Goal: Find specific page/section: Find specific page/section

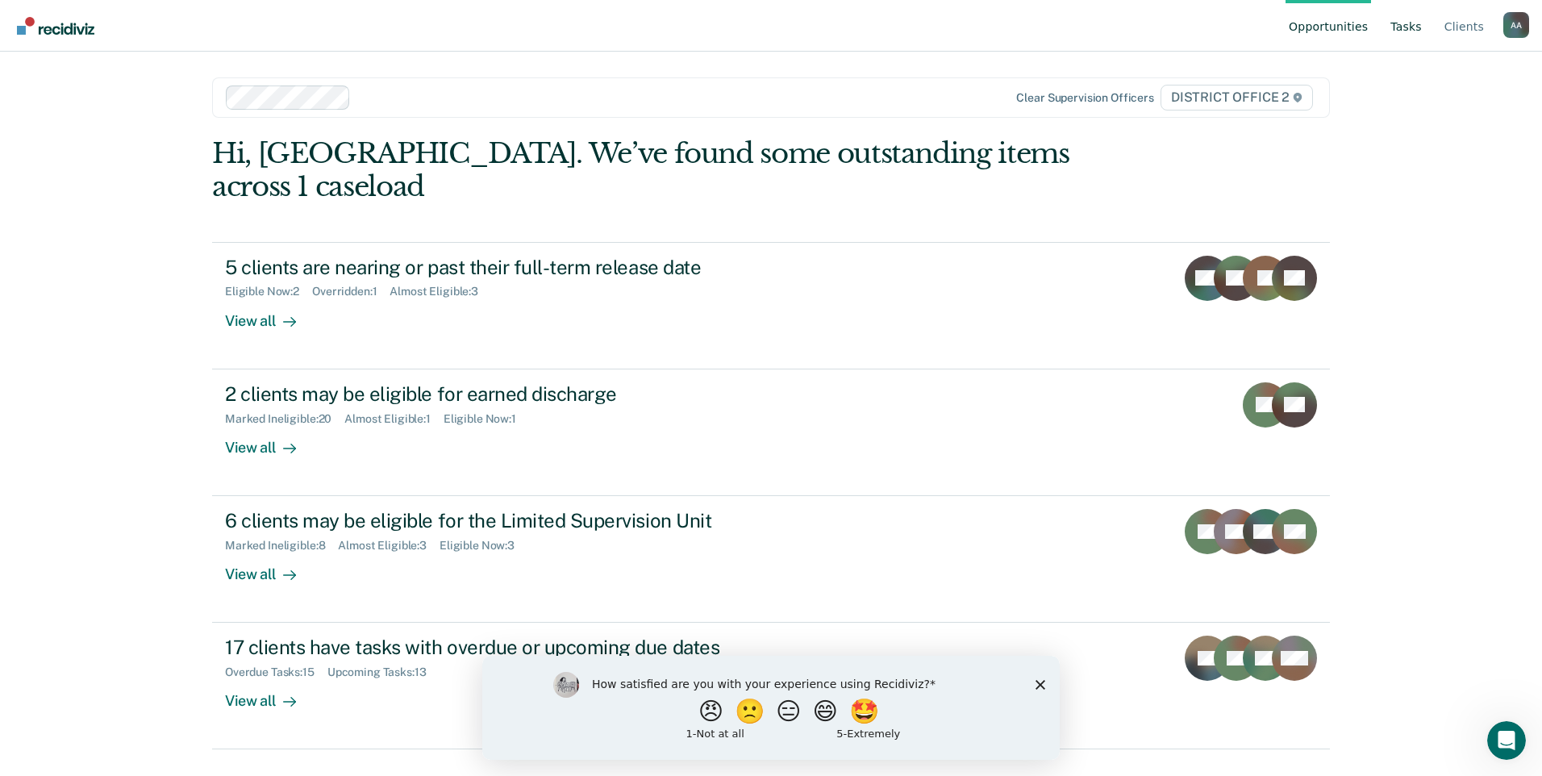
click at [1399, 31] on link "Tasks" at bounding box center [1406, 26] width 38 height 52
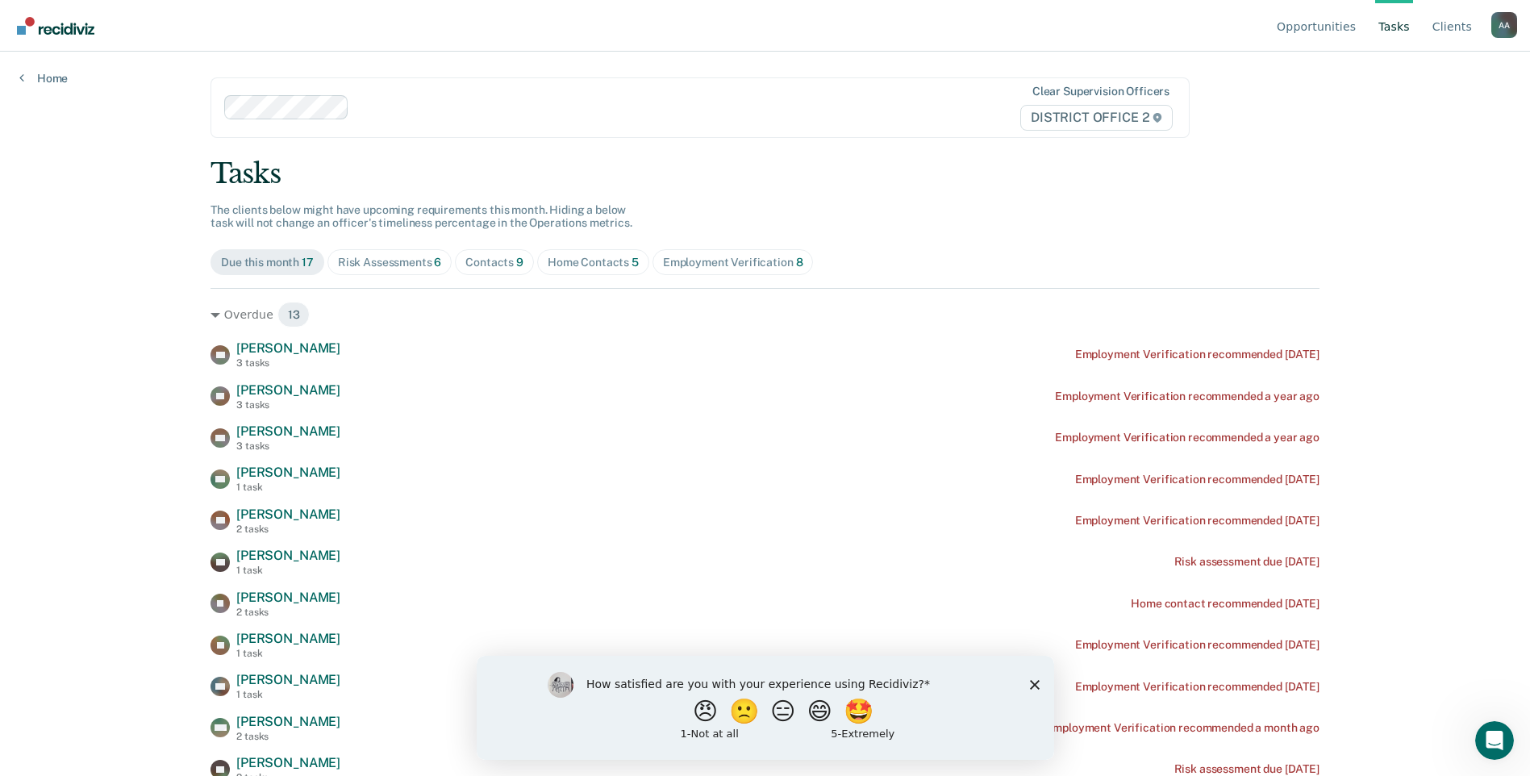
click at [493, 264] on div "Contacts 9" at bounding box center [494, 263] width 58 height 14
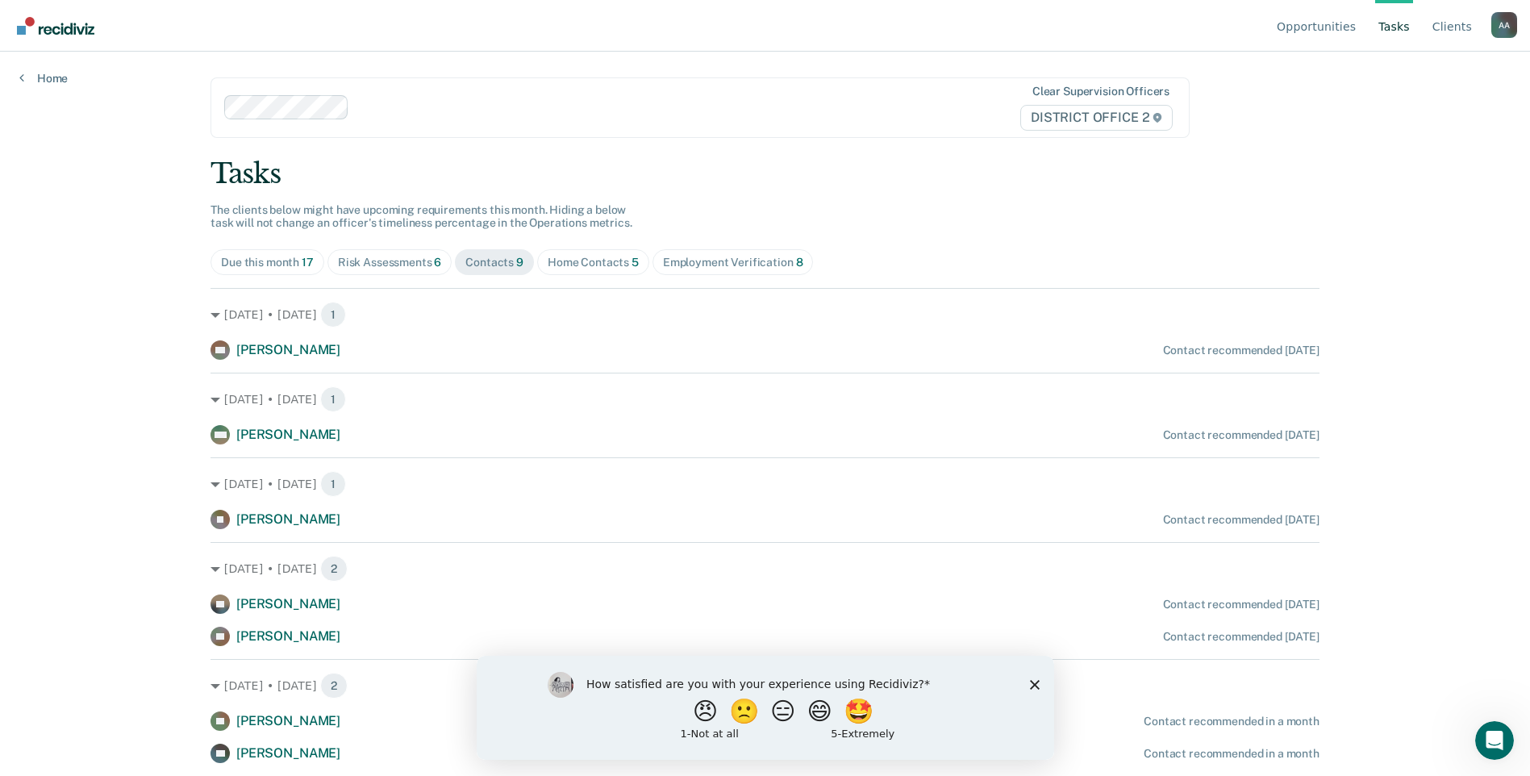
click at [384, 266] on div "Risk Assessments 6" at bounding box center [390, 263] width 104 height 14
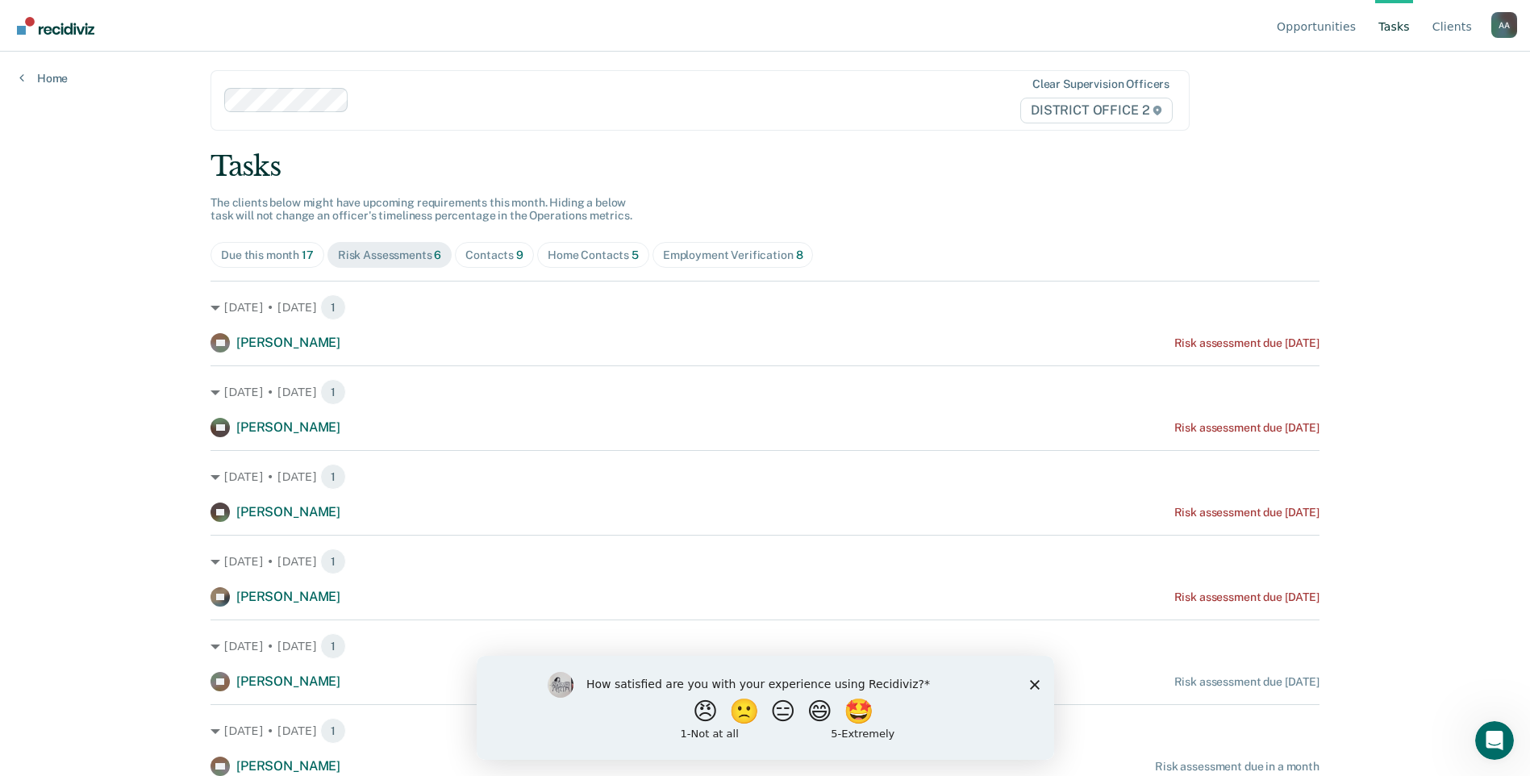
scroll to position [7, 0]
click at [497, 262] on span "Contacts 9" at bounding box center [494, 255] width 79 height 26
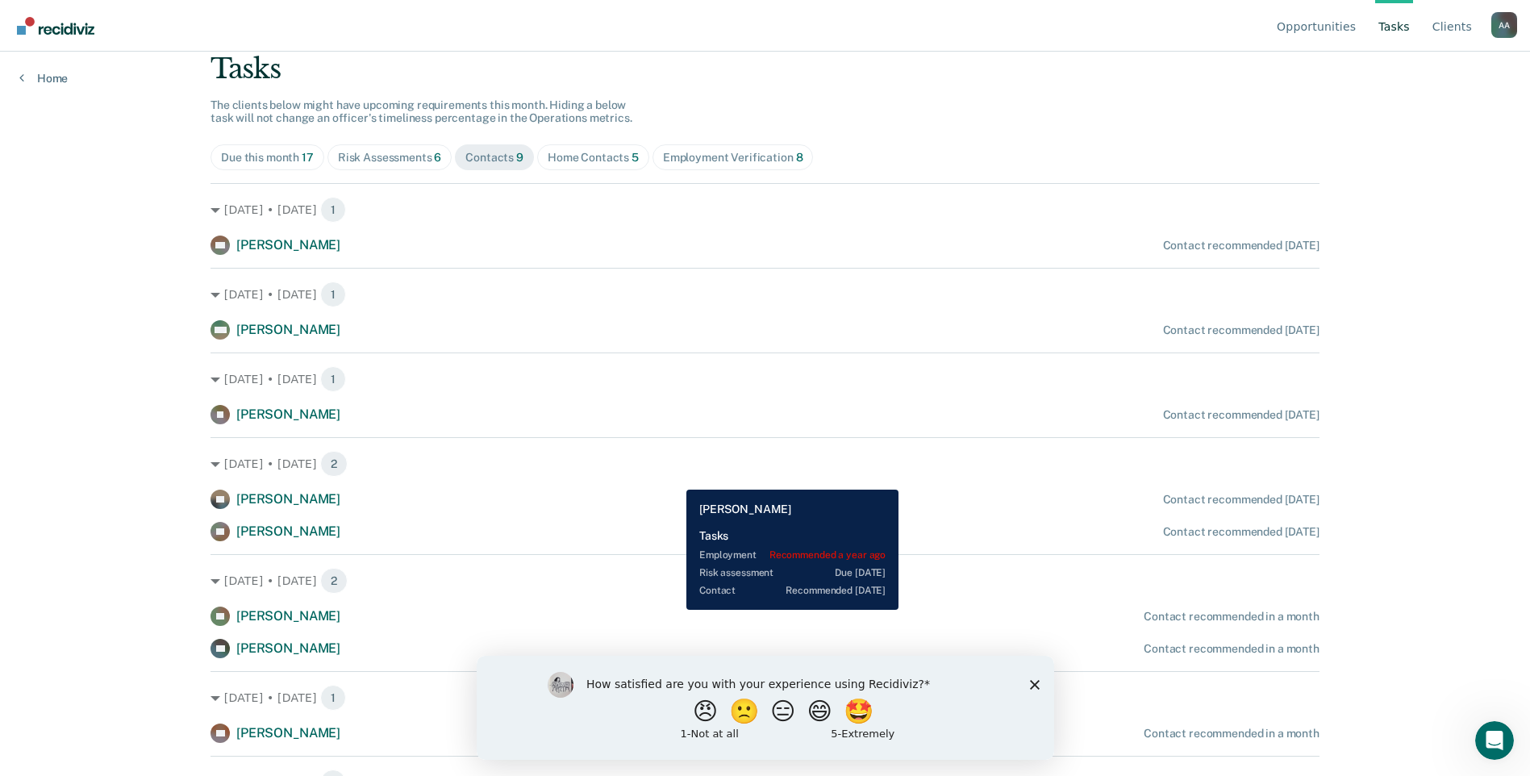
scroll to position [104, 0]
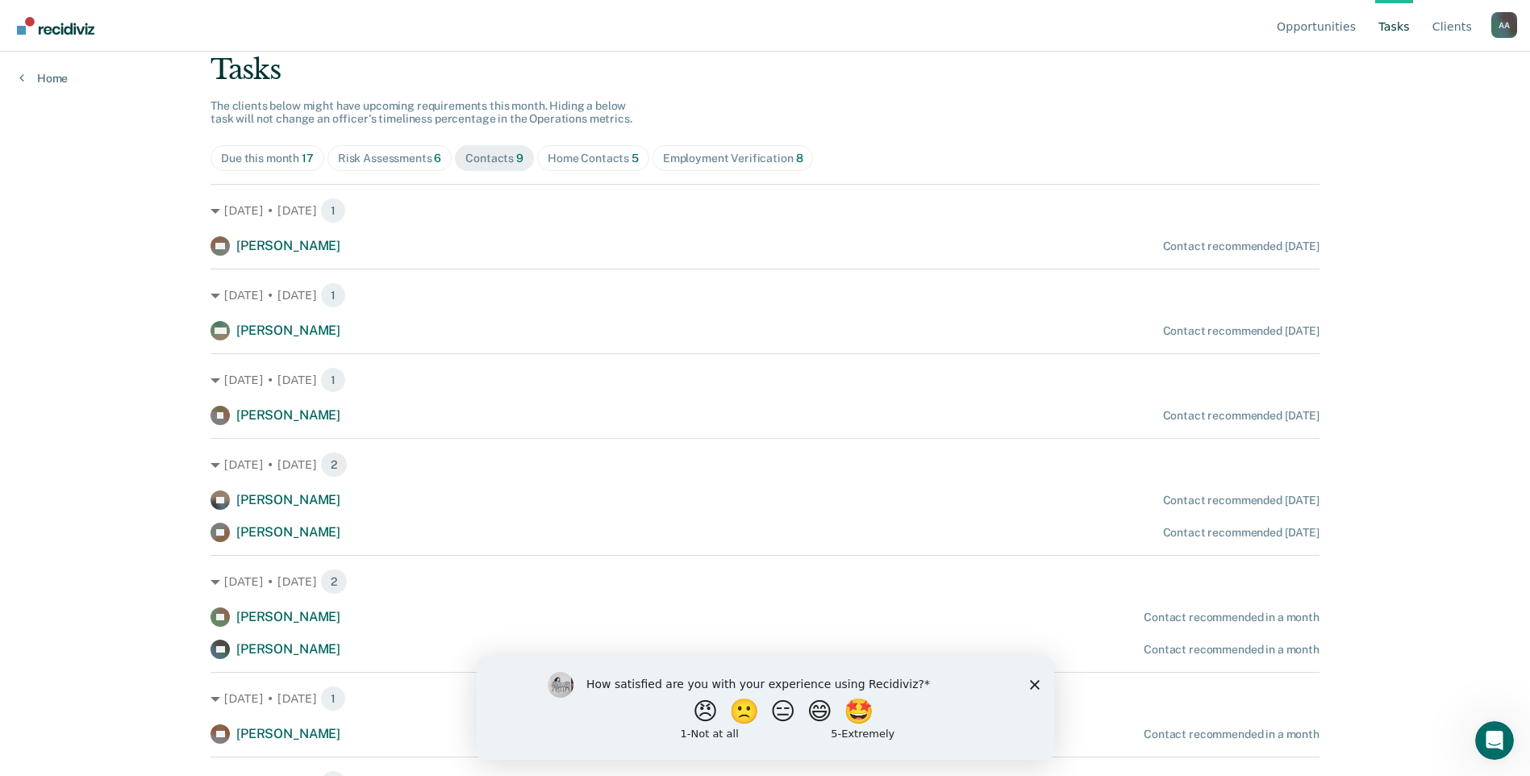
click at [595, 152] on div "Home Contacts 5" at bounding box center [593, 159] width 91 height 14
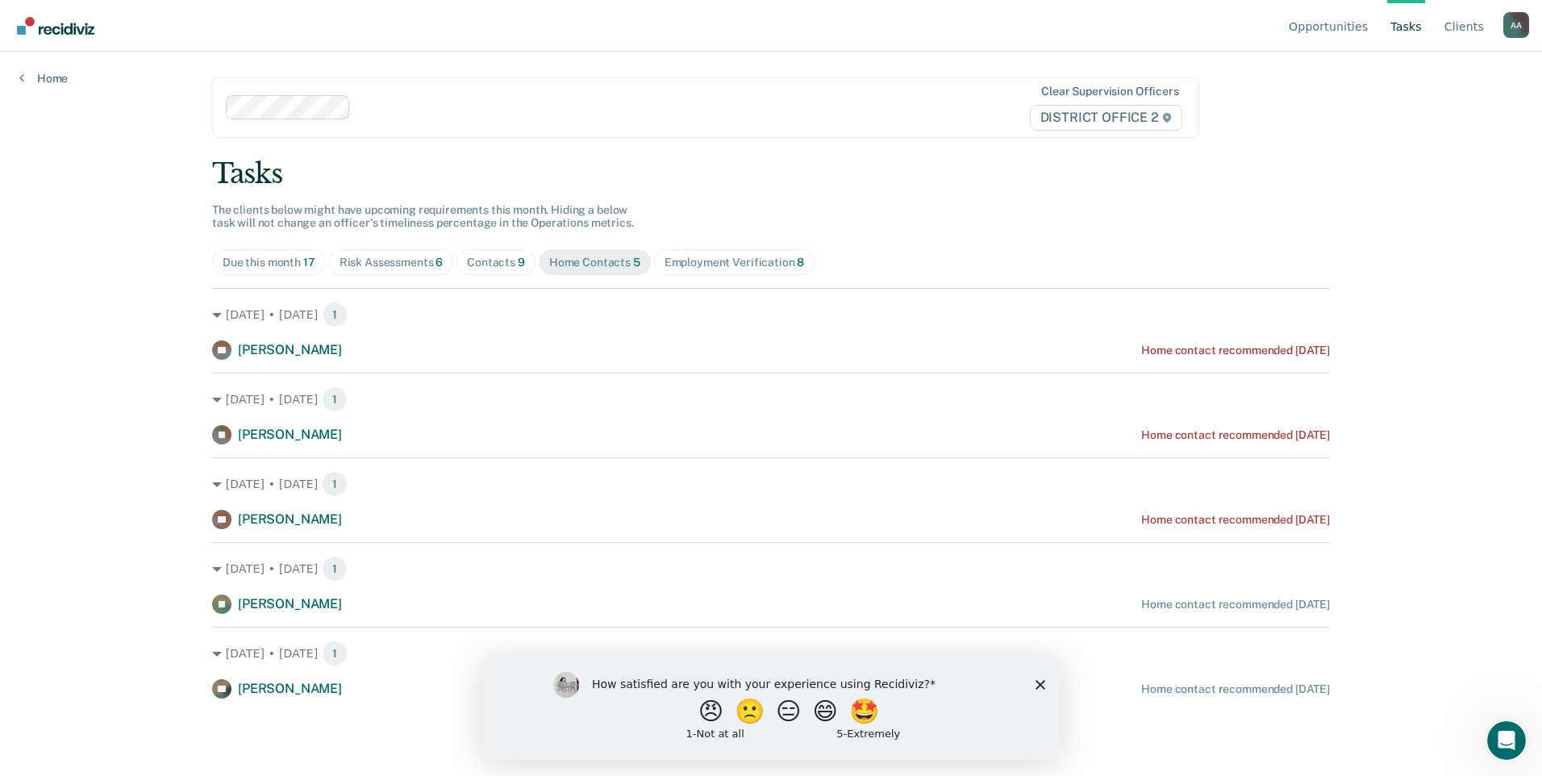
click at [743, 265] on div "Employment Verification 8" at bounding box center [734, 263] width 140 height 14
